Goal: Find specific page/section: Find specific page/section

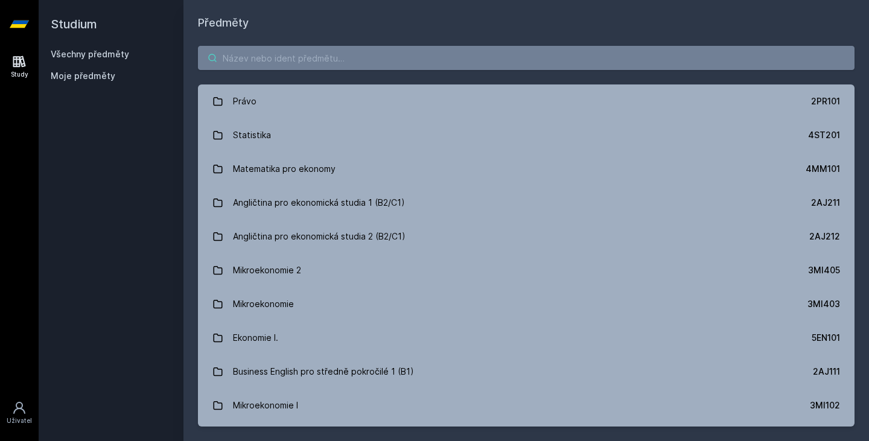
click at [275, 63] on input "search" at bounding box center [526, 58] width 657 height 24
type input "dolo"
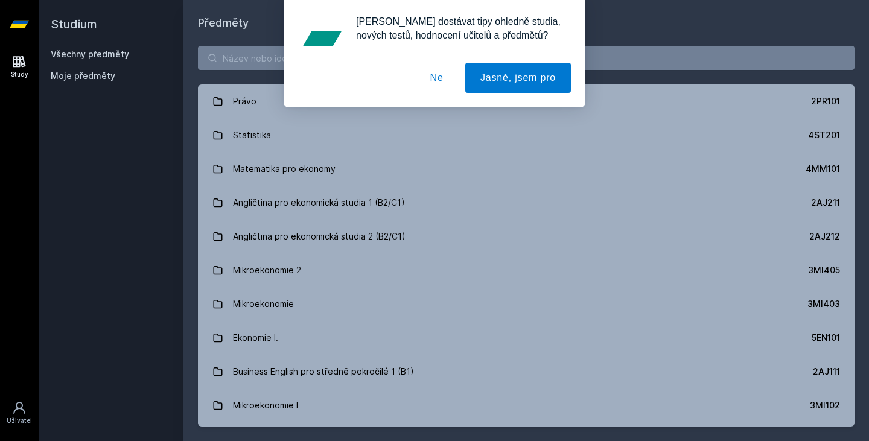
drag, startPoint x: 262, startPoint y: 57, endPoint x: 441, endPoint y: 80, distance: 180.6
click at [441, 80] on div "[PERSON_NAME] dostávat tipy ohledně studia, nových testů, hodnocení učitelů a p…" at bounding box center [434, 53] width 869 height 107
click at [441, 80] on button "Ne" at bounding box center [436, 78] width 43 height 30
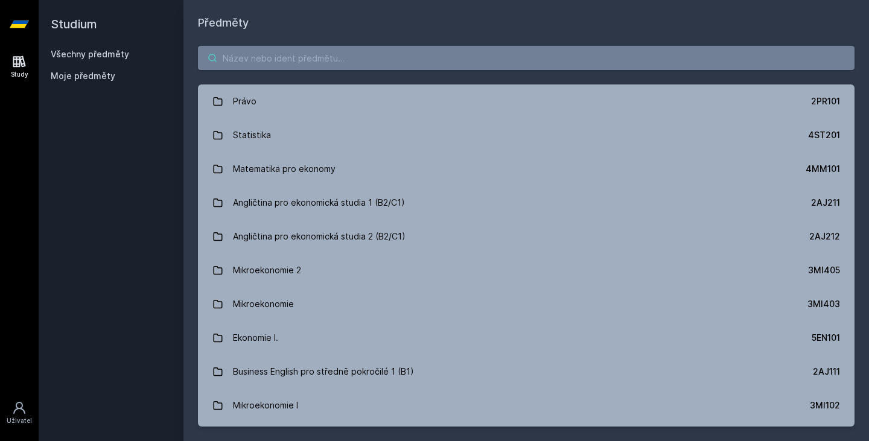
click at [347, 48] on input "search" at bounding box center [526, 58] width 657 height 24
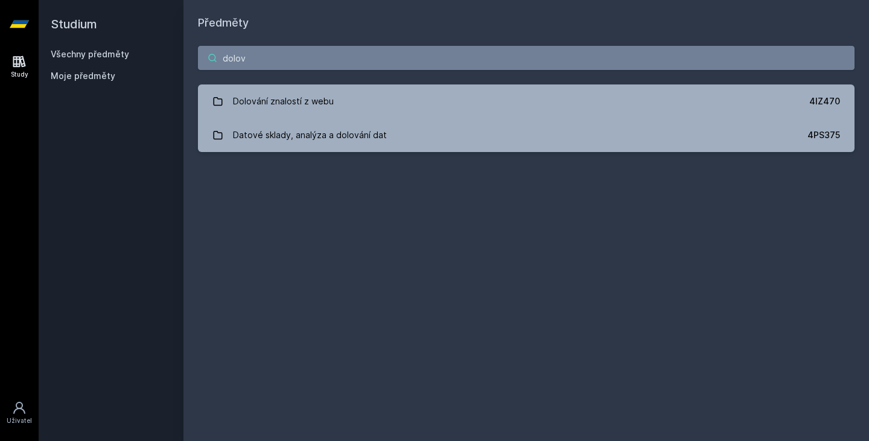
type input "dolov"
drag, startPoint x: 311, startPoint y: 57, endPoint x: 164, endPoint y: 40, distance: 148.8
click at [164, 40] on div "Studium Všechny předměty Moje předměty Předměty dolov Dolování znalostí z webu …" at bounding box center [454, 220] width 830 height 441
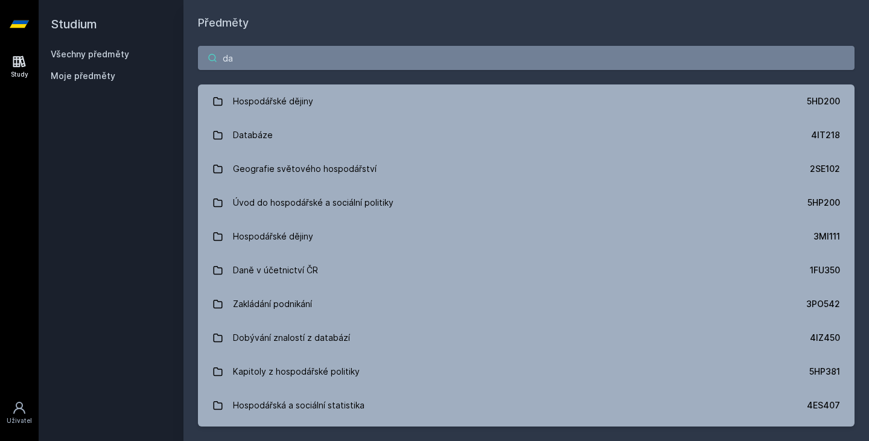
type input "d"
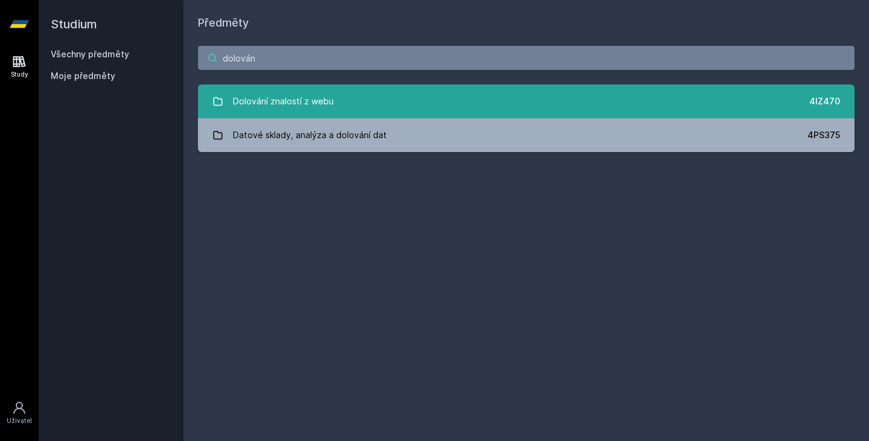
type input "dolován"
click at [301, 98] on div "Dolování znalostí z webu" at bounding box center [283, 101] width 101 height 24
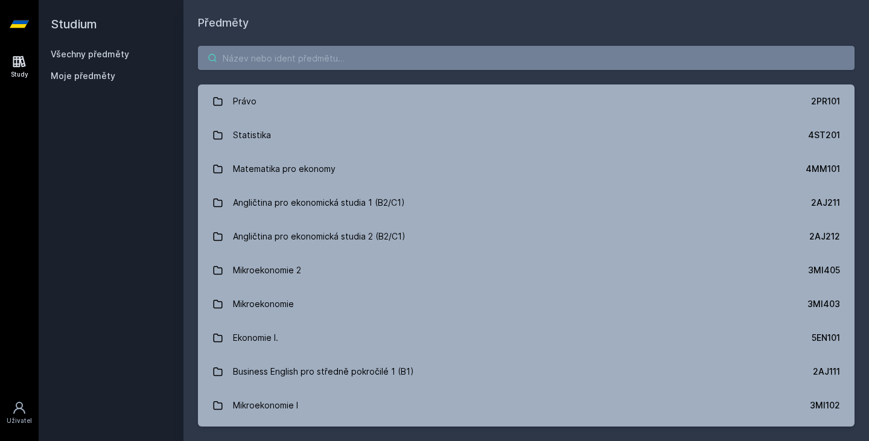
click at [407, 50] on input "search" at bounding box center [526, 58] width 657 height 24
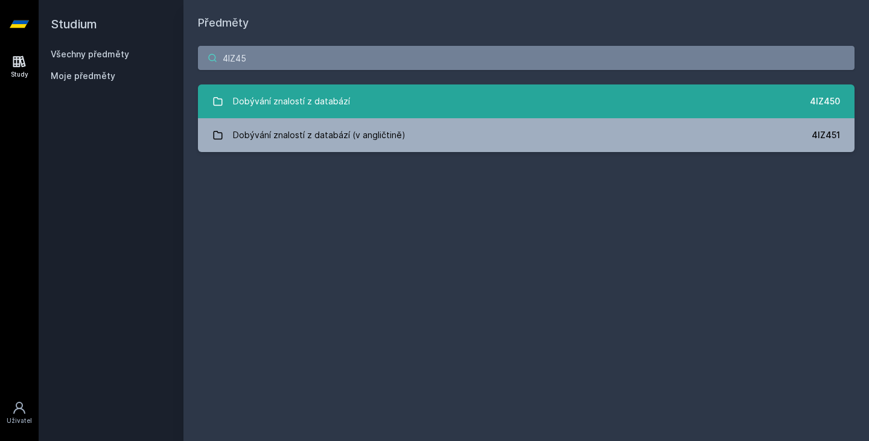
type input "4IZ45"
click at [421, 106] on link "Dobývání znalostí z databází 4IZ450" at bounding box center [526, 101] width 657 height 34
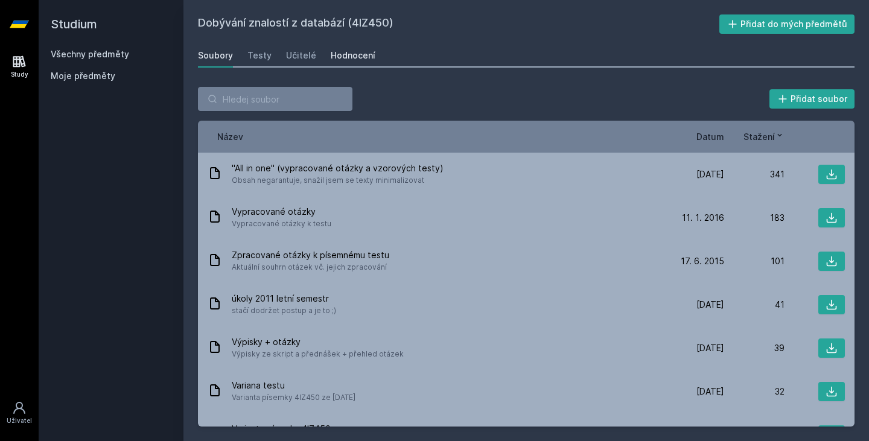
click at [331, 57] on div "Hodnocení" at bounding box center [353, 55] width 45 height 12
